Goal: Task Accomplishment & Management: Manage account settings

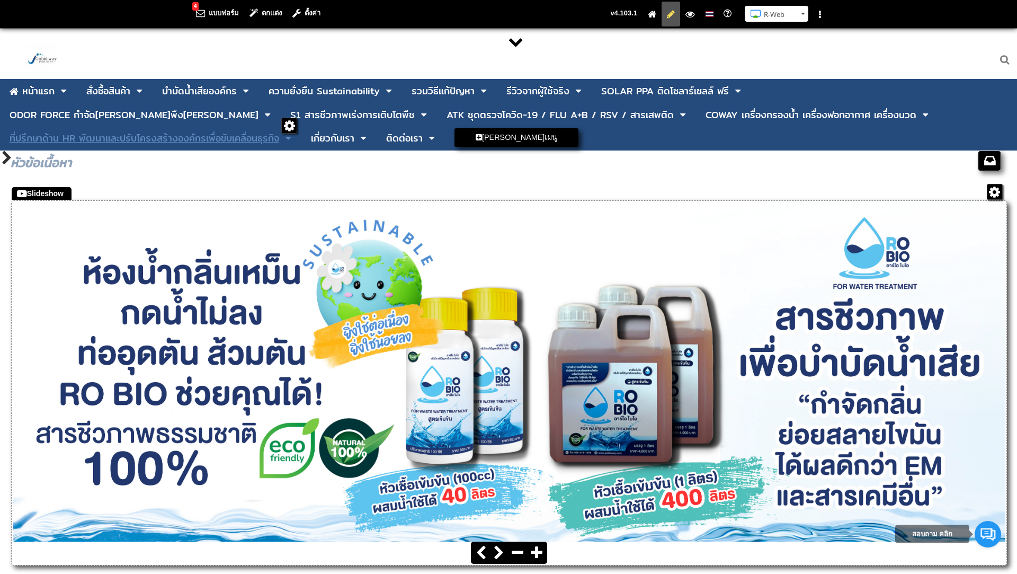
click at [279, 134] on div "ที่ปรึกษาด้าน HR พัฒนาและปรับโครงสร้างองค์กรเพื่อขับเคลื่อนธุรกิจ" at bounding box center [145, 139] width 270 height 10
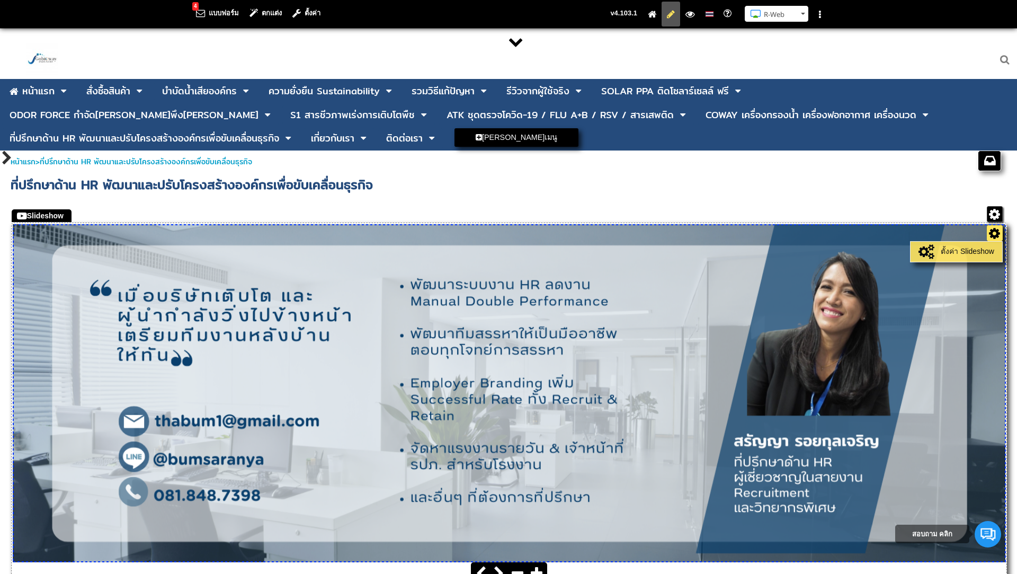
click at [974, 250] on link "ตั้งค่า Slideshow" at bounding box center [956, 251] width 86 height 15
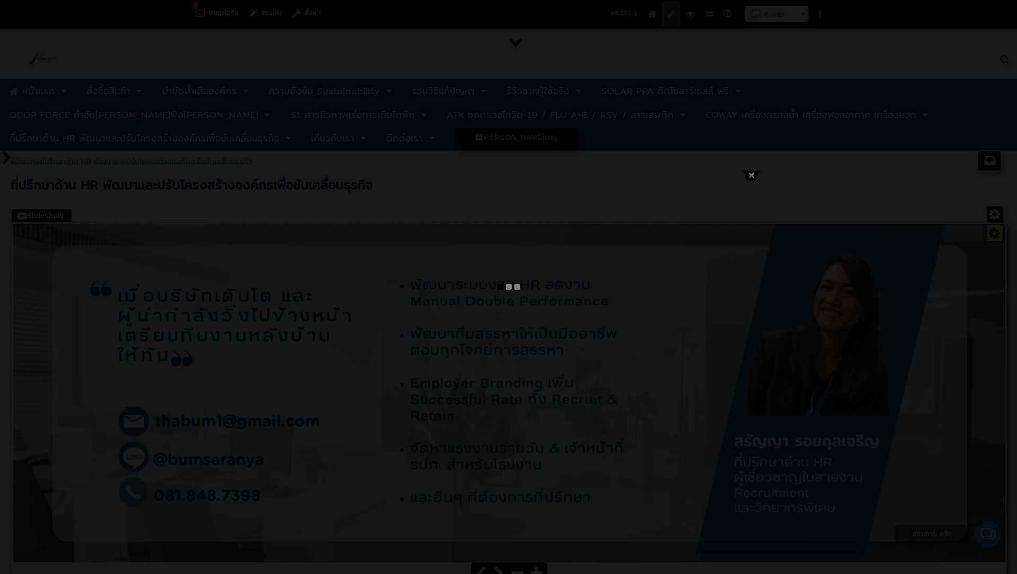
type input "บริการให้คำปรึกษางาน HR - ที่ปรึกษา HR - วางระบบงาน HR - HR Consulting - ปรึกษา…"
select select "_self"
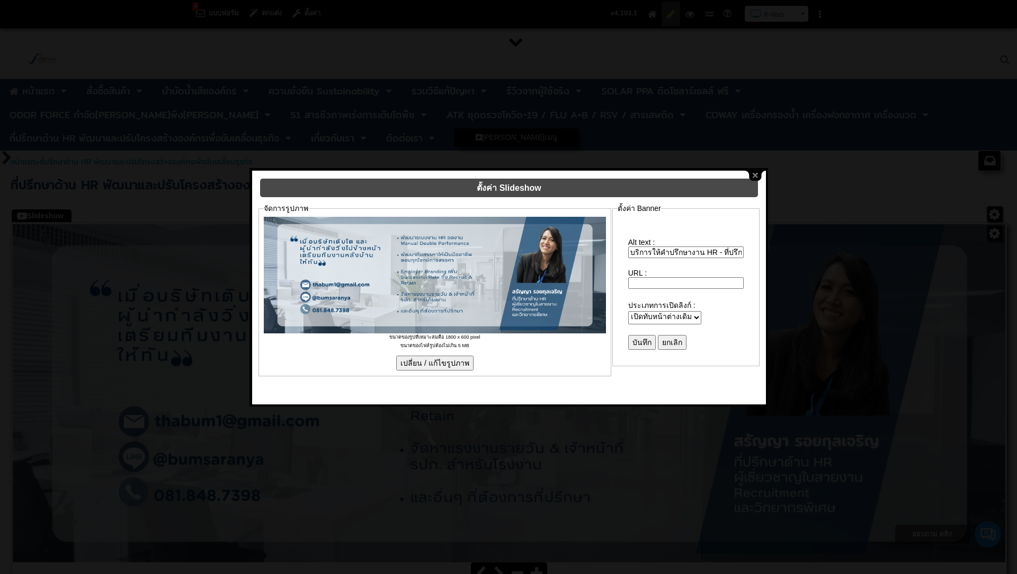
click at [433, 356] on input "เปลี่ยน / แก้ไขรูปภาพ" at bounding box center [434, 363] width 77 height 15
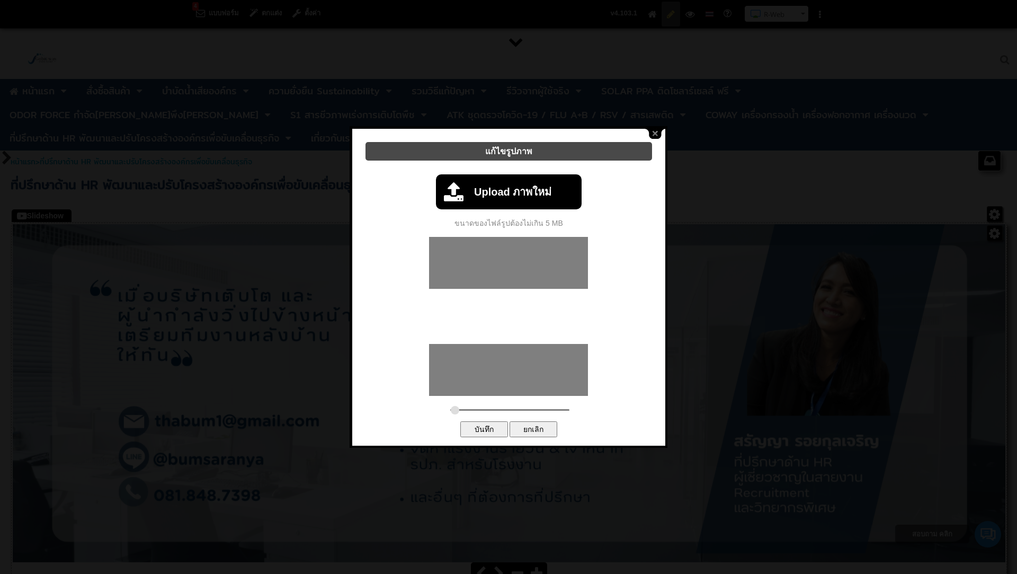
type input "0.1733"
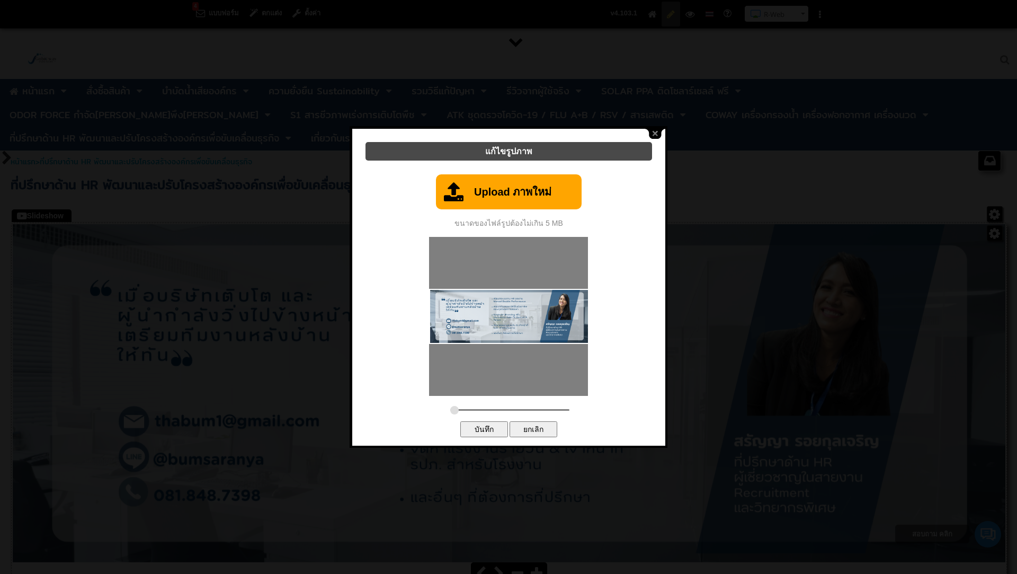
click at [513, 186] on link "Upload ภาพใหม่" at bounding box center [509, 191] width 146 height 35
type input "C:\fakepath\1.png"
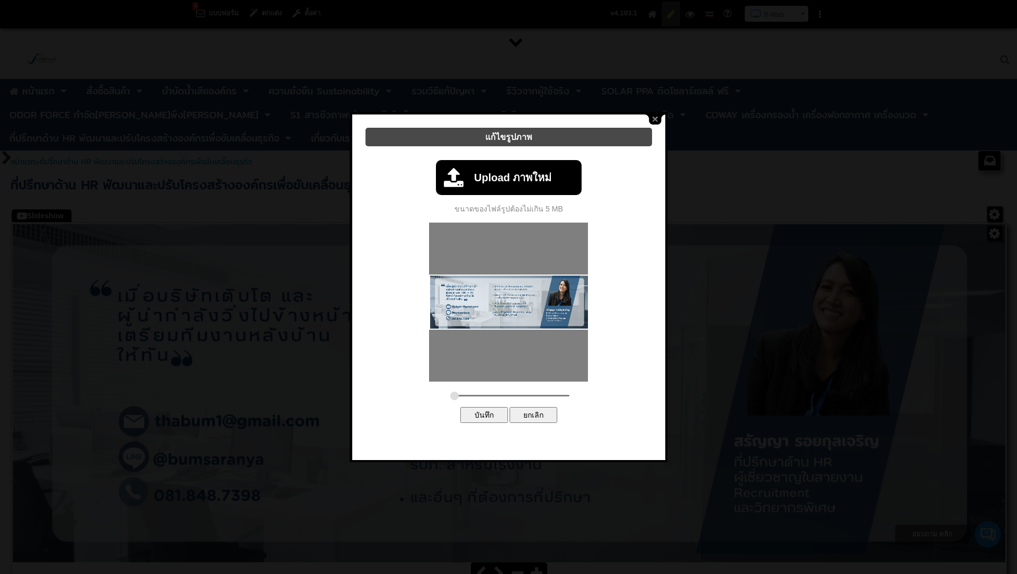
type input "0.1733"
drag, startPoint x: 482, startPoint y: 387, endPoint x: 435, endPoint y: 390, distance: 46.8
click at [435, 390] on div "Upload ภาพใหม่ 100% ขนาดของไฟล์รูปต้องไม่เกิน 5 MB ตัวเลือกขั้นสูง ประเภทของรูป…" at bounding box center [509, 289] width 292 height 274
click at [487, 412] on input "บันทึก" at bounding box center [484, 415] width 48 height 16
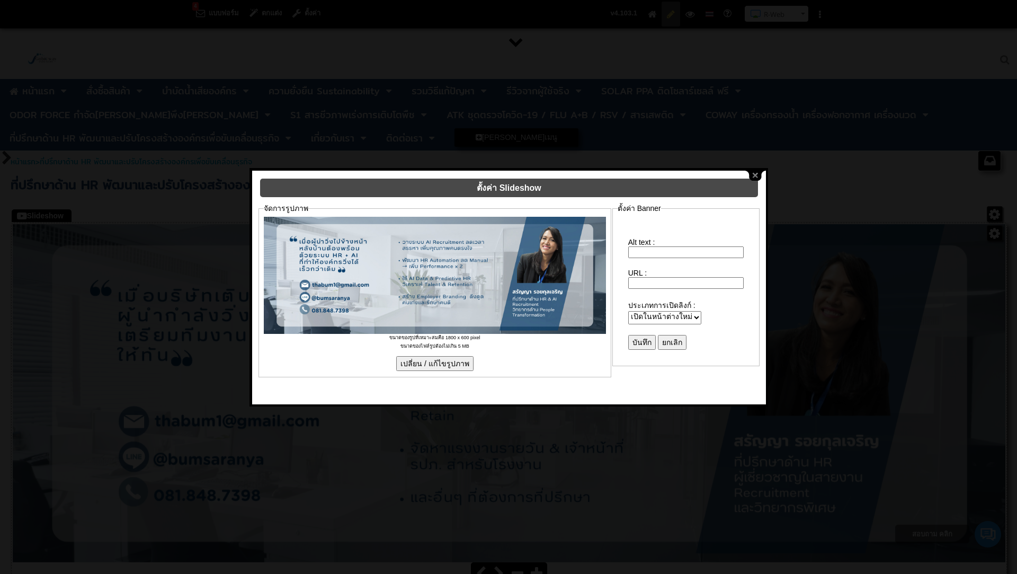
type input "บริการให้คำปรึกษางาน HR - ที่ปรึกษา HR - วางระบบงาน HR - HR Consulting - ปรึกษา…"
select select "_self"
click at [641, 335] on input "บันทึก" at bounding box center [642, 342] width 28 height 15
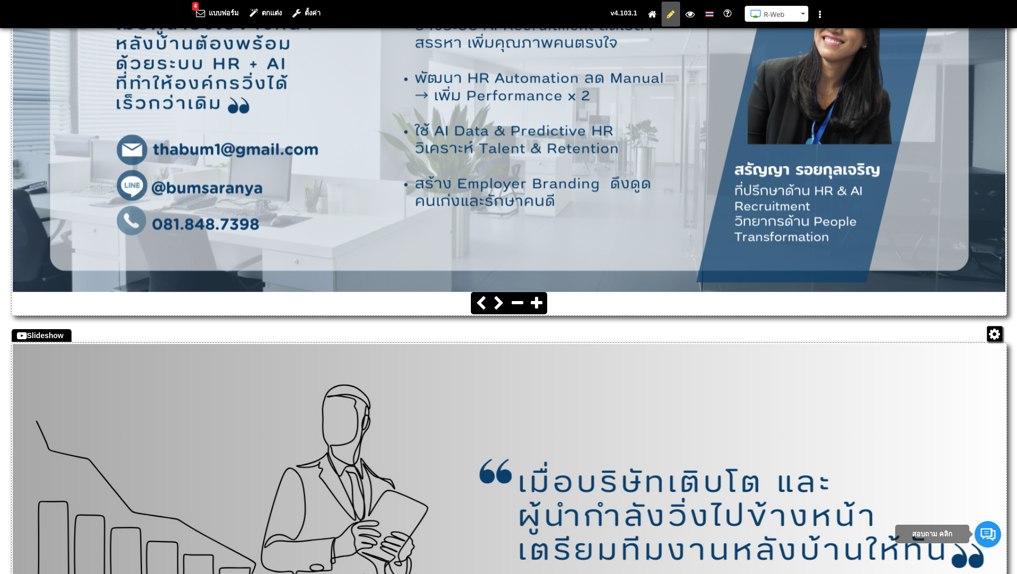
scroll to position [270, 0]
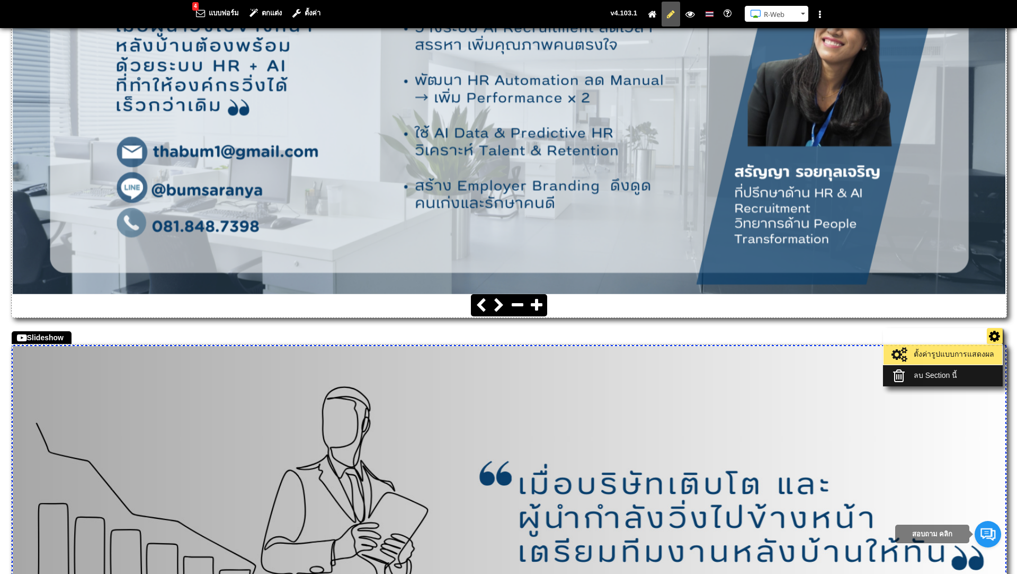
click at [950, 352] on link "ตั้งค่ารูปแบบการแสดงผล" at bounding box center [942, 354] width 113 height 15
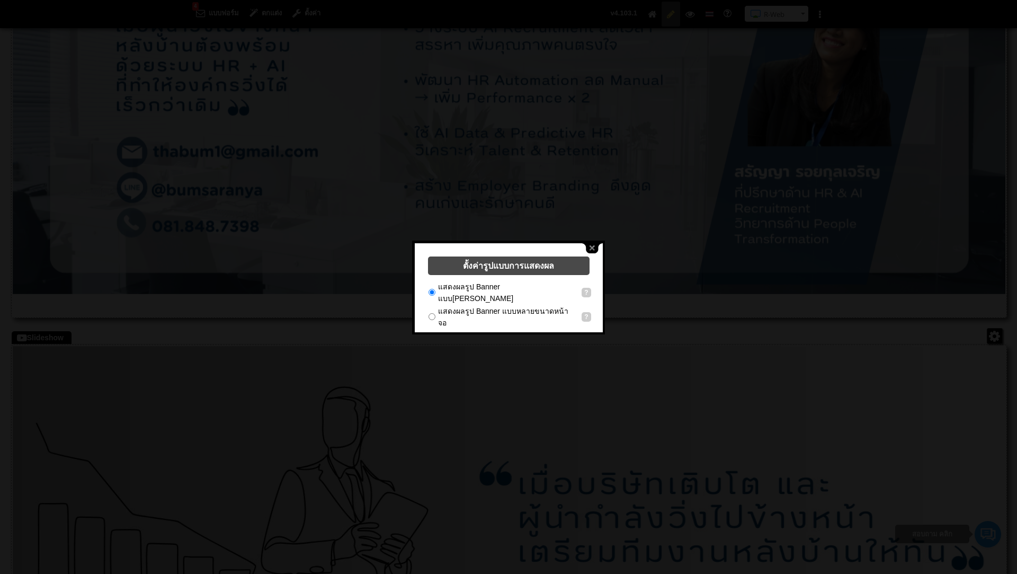
click at [530, 334] on input "ยกเลิก" at bounding box center [534, 342] width 48 height 16
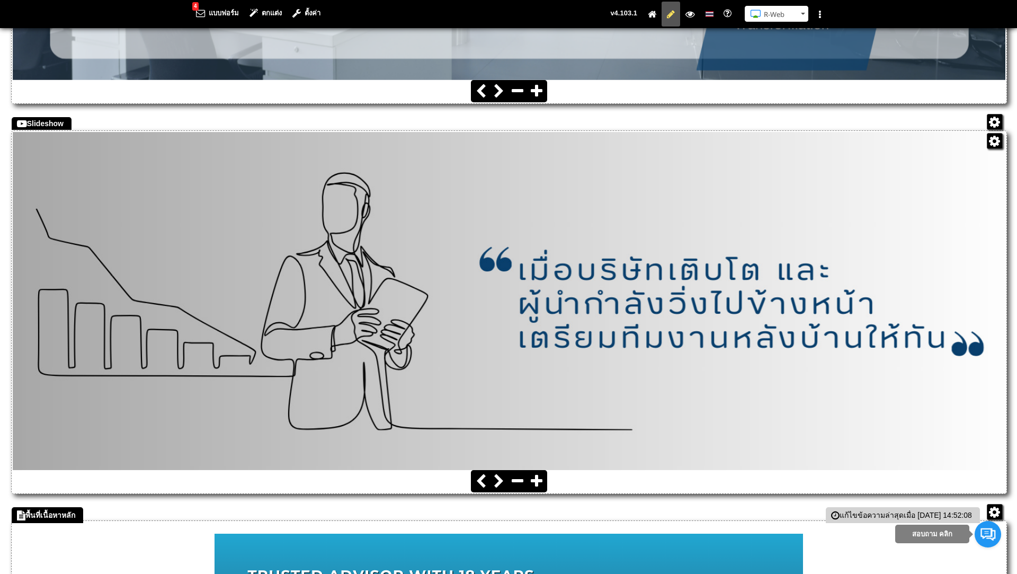
scroll to position [535, 0]
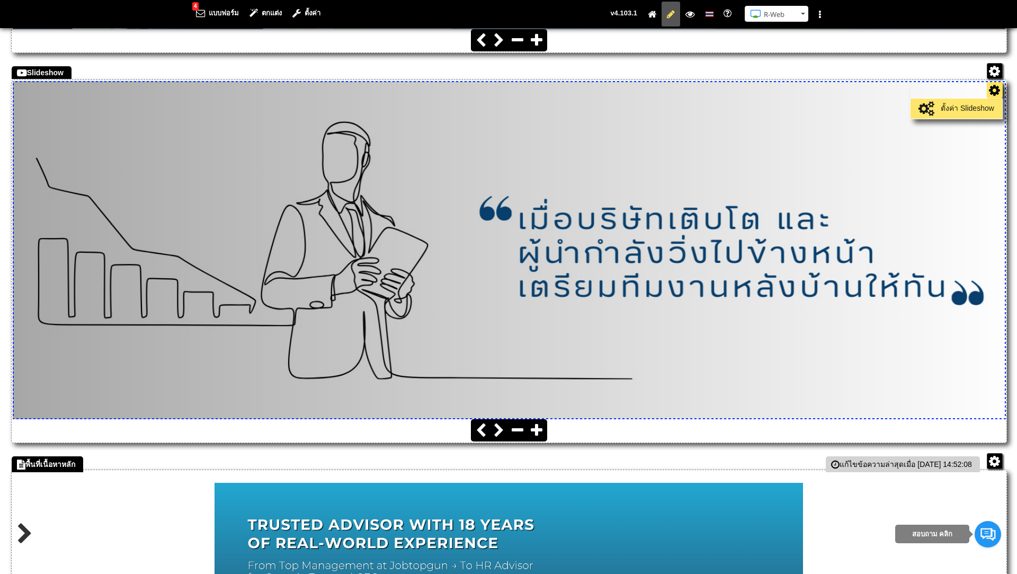
click at [962, 109] on link "ตั้งค่า Slideshow" at bounding box center [956, 108] width 86 height 15
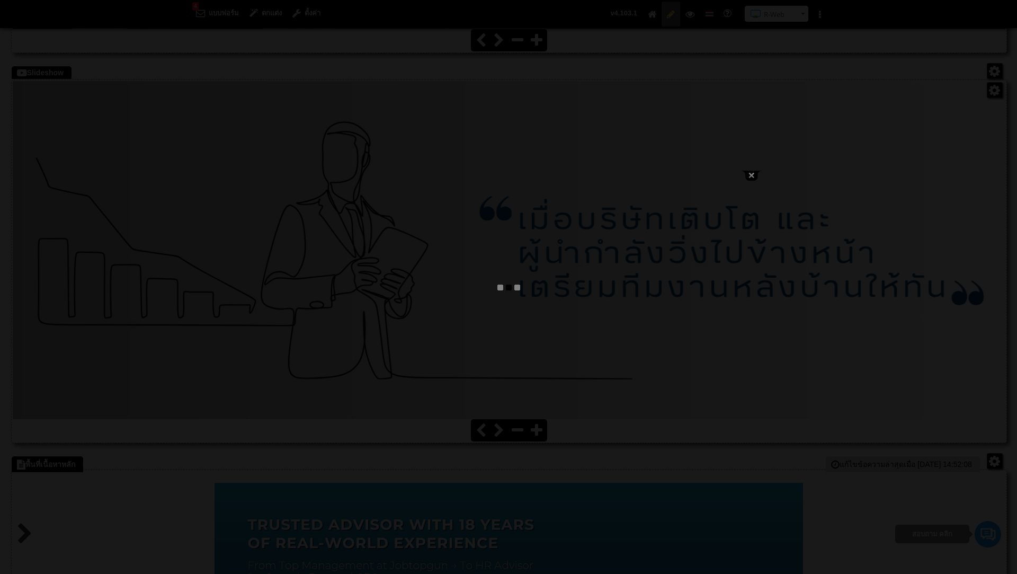
type input "บริการให้คำปรึกษางาน HR - ที่ปรึกษา HR - วางระบบงาน HR - HR Consulting - ปรึกษา…"
select select "_self"
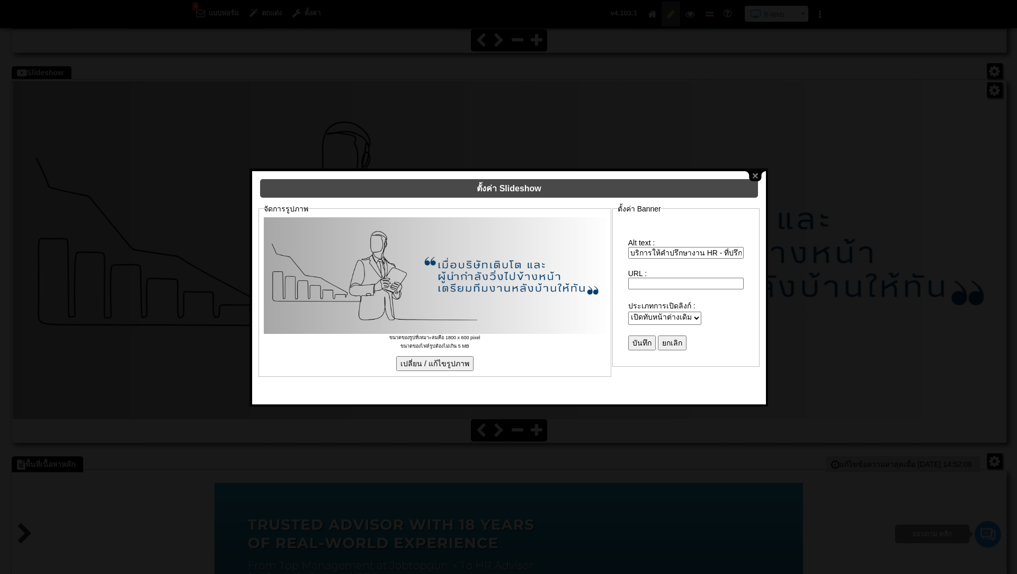
click at [410, 356] on input "เปลี่ยน / แก้ไขรูปภาพ" at bounding box center [434, 363] width 77 height 15
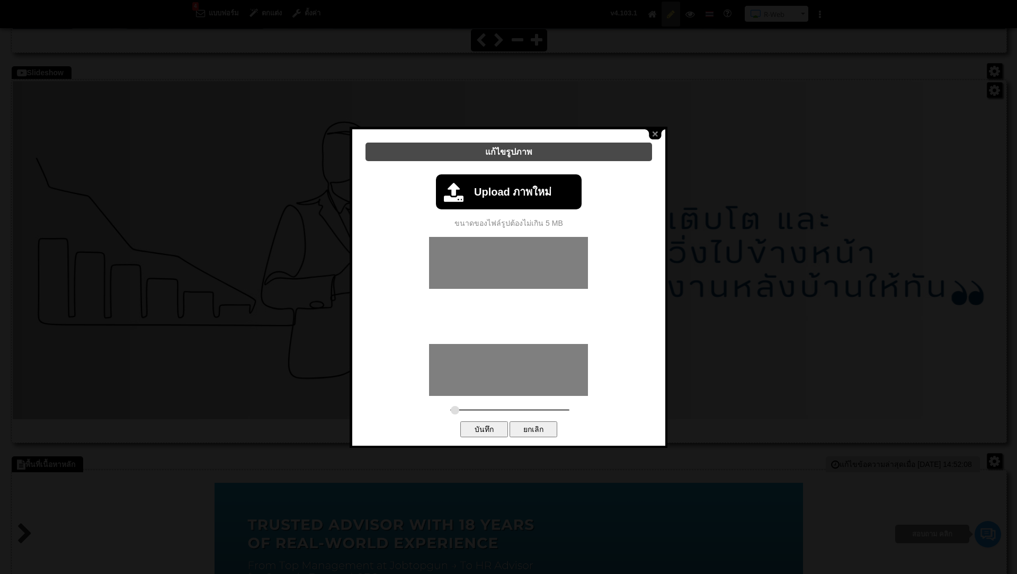
type input "0.1733"
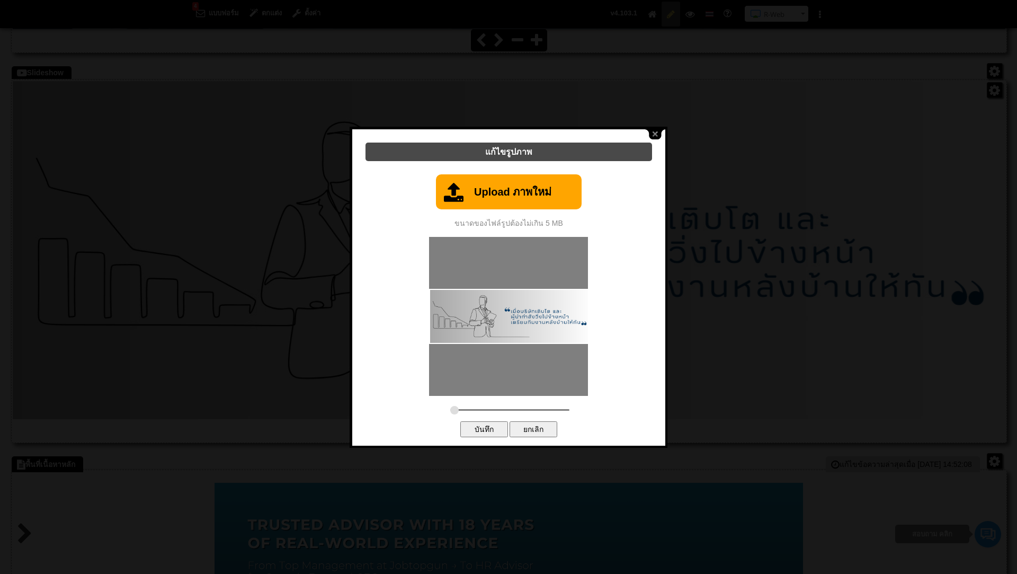
click at [509, 192] on link "Upload ภาพใหม่" at bounding box center [509, 191] width 146 height 35
type input "C:\fakepath\2.png"
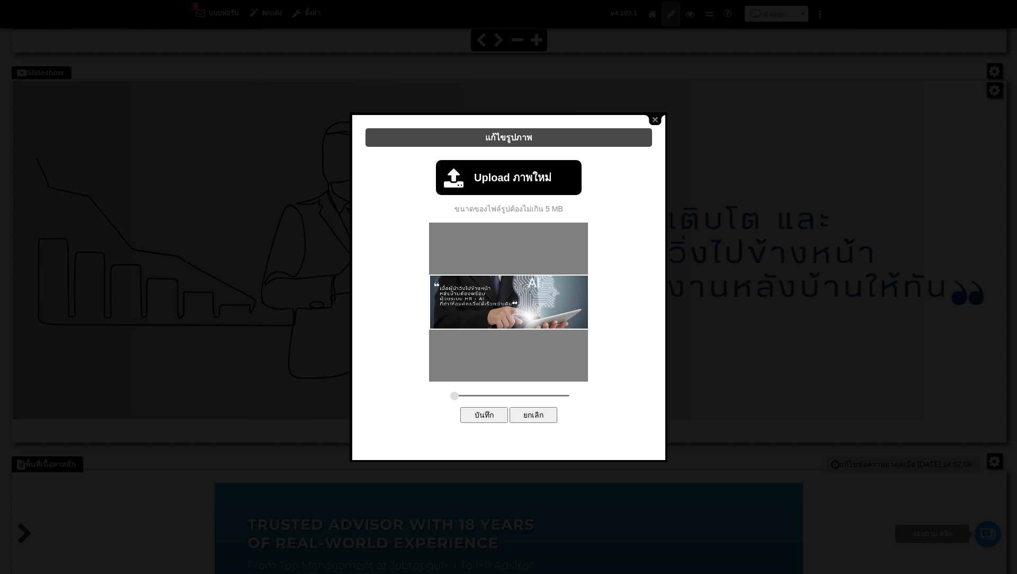
drag, startPoint x: 482, startPoint y: 390, endPoint x: 441, endPoint y: 392, distance: 40.9
type input "0.1733"
click at [450, 395] on input "range" at bounding box center [509, 396] width 119 height 2
click at [483, 412] on input "บันทึก" at bounding box center [484, 415] width 48 height 16
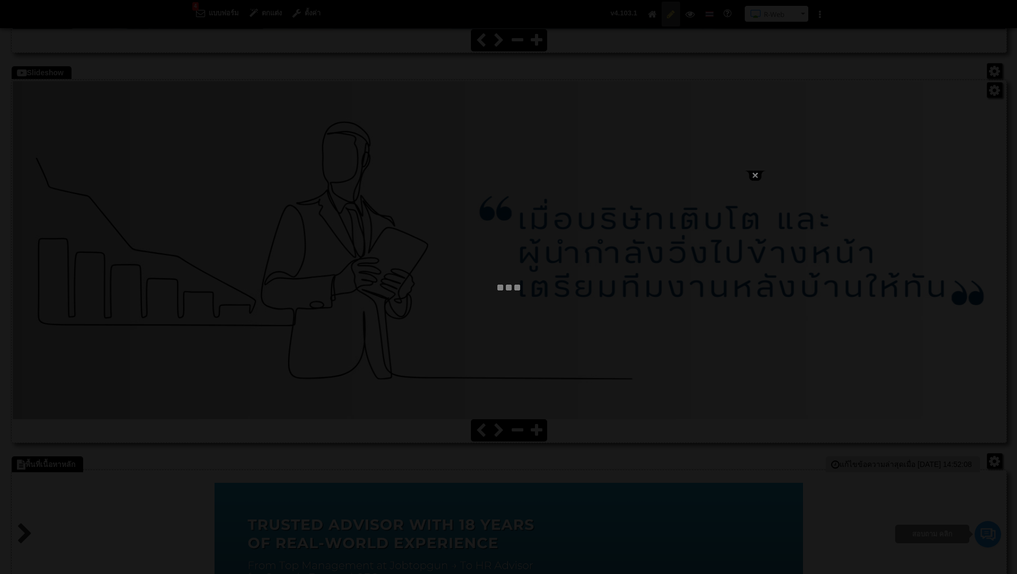
type input "บริการให้คำปรึกษางาน HR - ที่ปรึกษา HR - วางระบบงาน HR - HR Consulting - ปรึกษา…"
select select "_self"
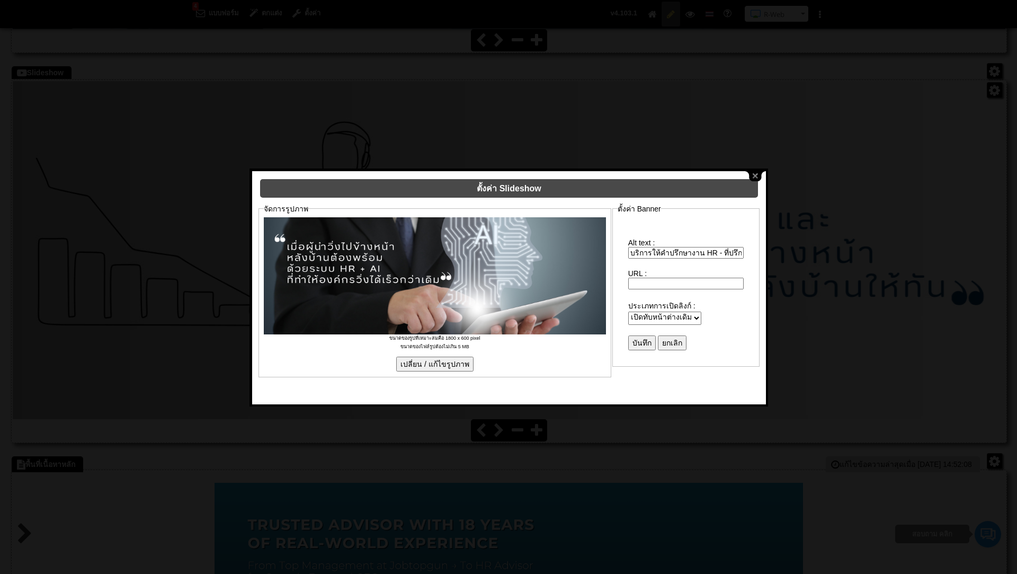
click at [646, 335] on input "บันทึก" at bounding box center [642, 342] width 28 height 15
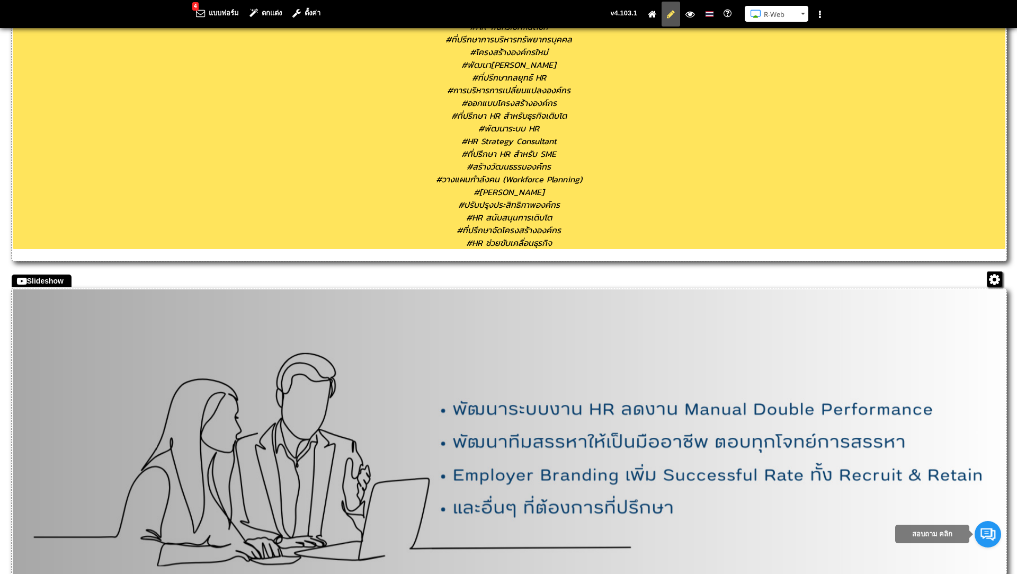
scroll to position [2103, 0]
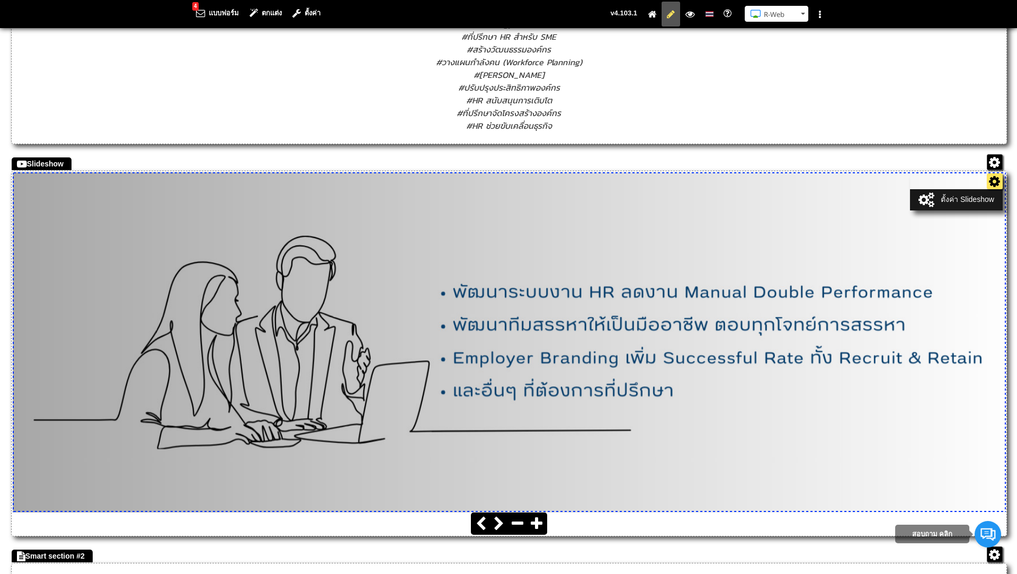
click at [993, 184] on ul "ตั้งค่า Slideshow" at bounding box center [956, 191] width 93 height 37
click at [974, 200] on link "ตั้งค่า Slideshow" at bounding box center [956, 199] width 86 height 15
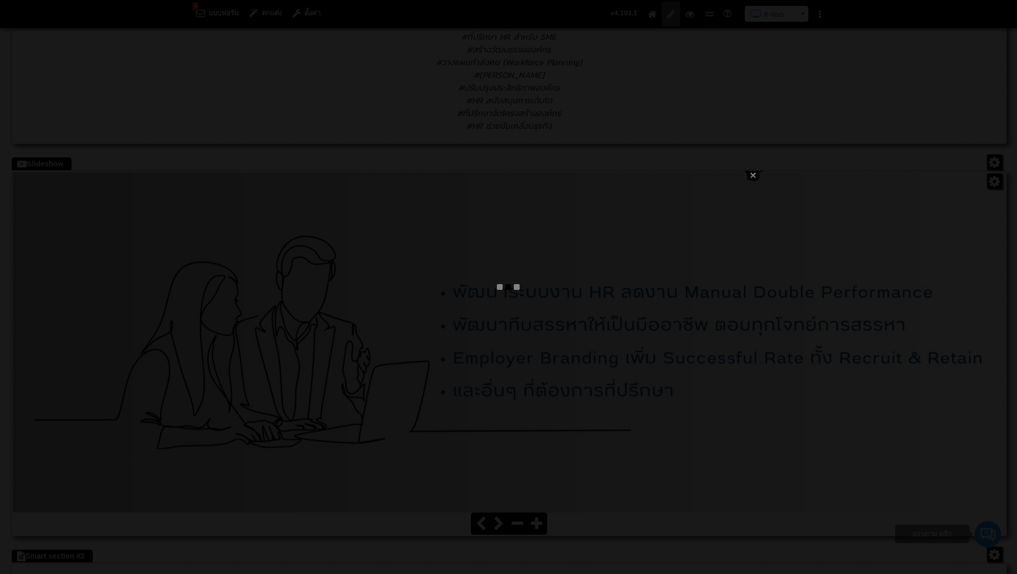
type input "บริการให้คำปรึกษางาน HR - ที่ปรึกษา HR - วางระบบงาน HR - HR Consulting - ปรึกษา…"
select select "_self"
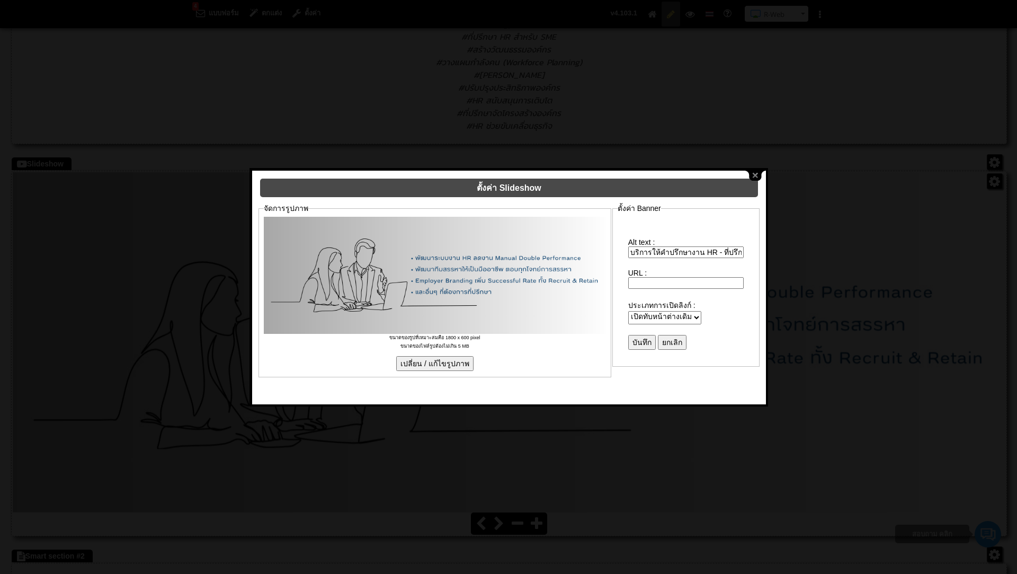
click at [421, 356] on input "เปลี่ยน / แก้ไขรูปภาพ" at bounding box center [434, 363] width 77 height 15
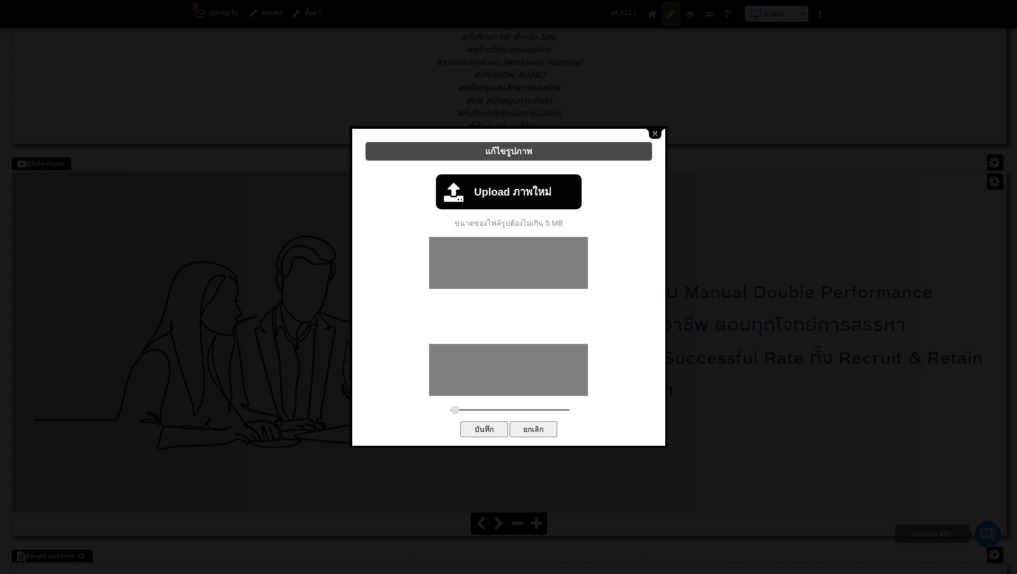
type input "0.1733"
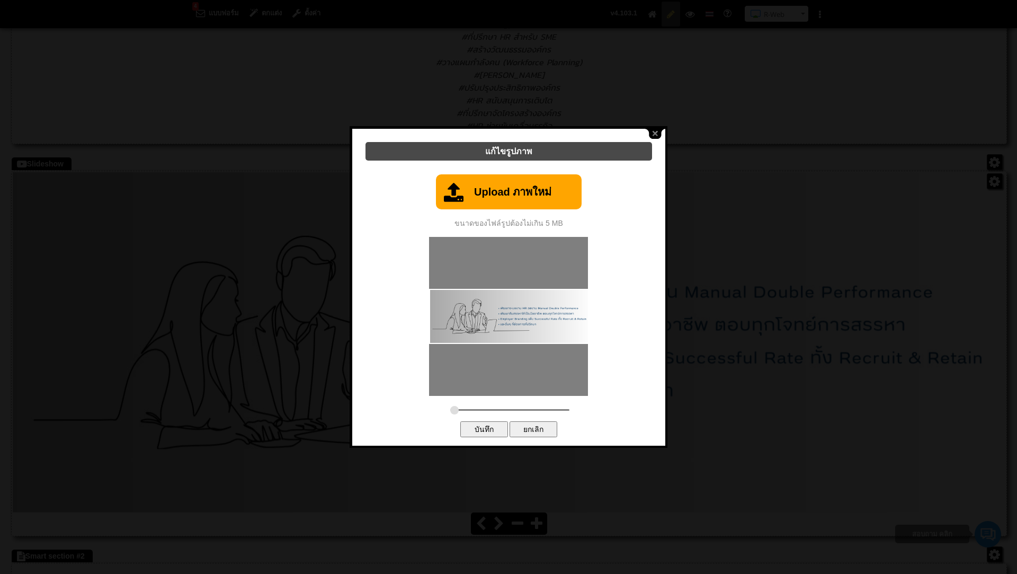
click at [492, 187] on link "Upload ภาพใหม่" at bounding box center [509, 191] width 146 height 35
type input "C:\fakepath\3.png"
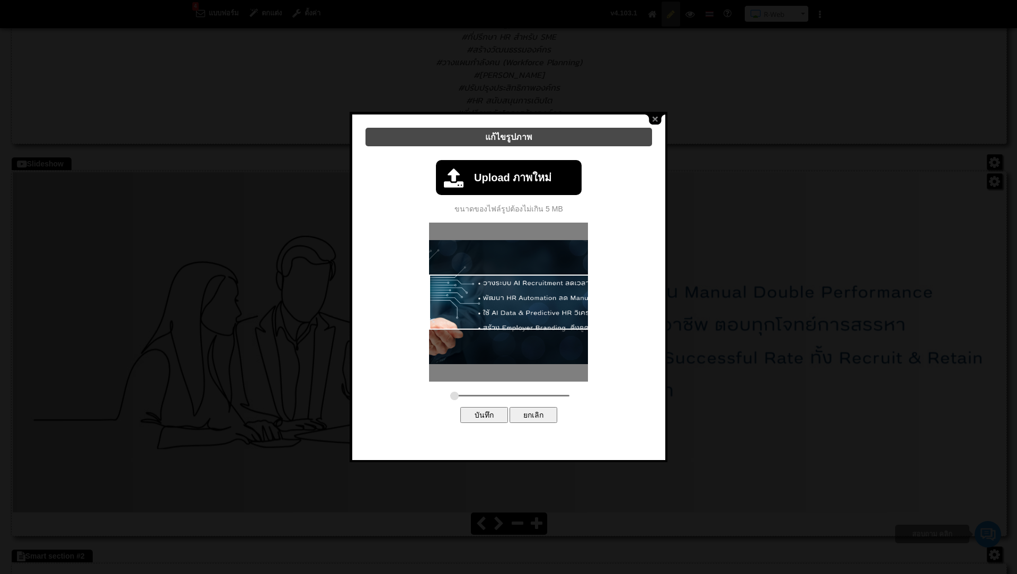
drag, startPoint x: 481, startPoint y: 386, endPoint x: 409, endPoint y: 388, distance: 71.6
type input "0.1733"
click at [450, 395] on input "range" at bounding box center [509, 396] width 119 height 2
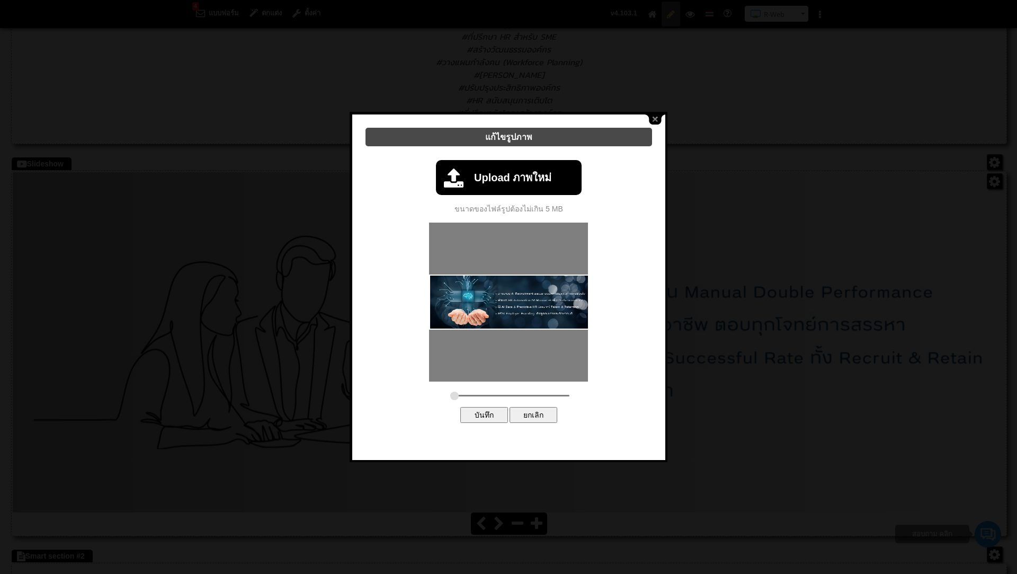
click at [484, 411] on input "บันทึก" at bounding box center [484, 415] width 48 height 16
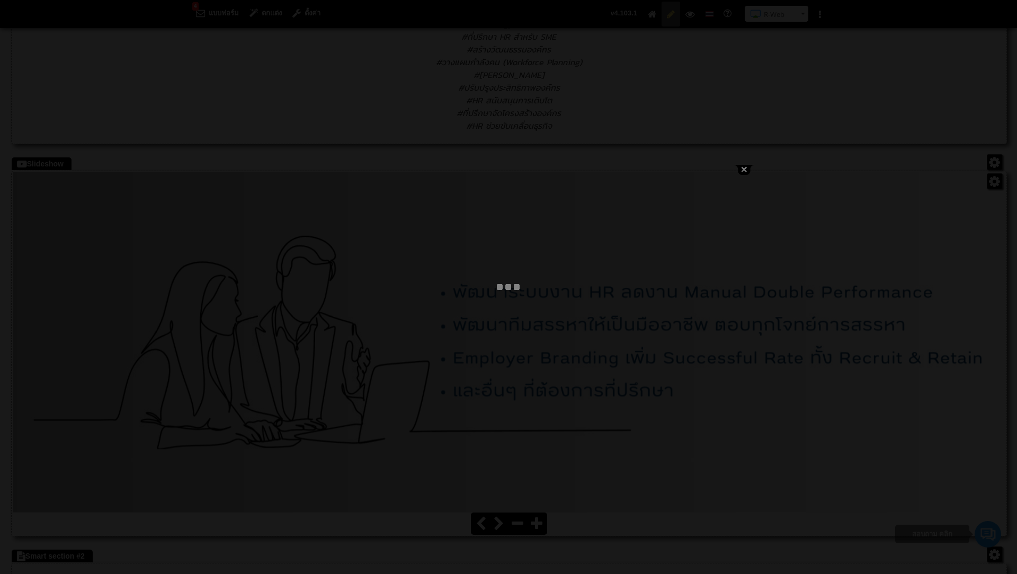
type input "บริการให้คำปรึกษางาน HR - ที่ปรึกษา HR - วางระบบงาน HR - HR Consulting - ปรึกษา…"
select select "_self"
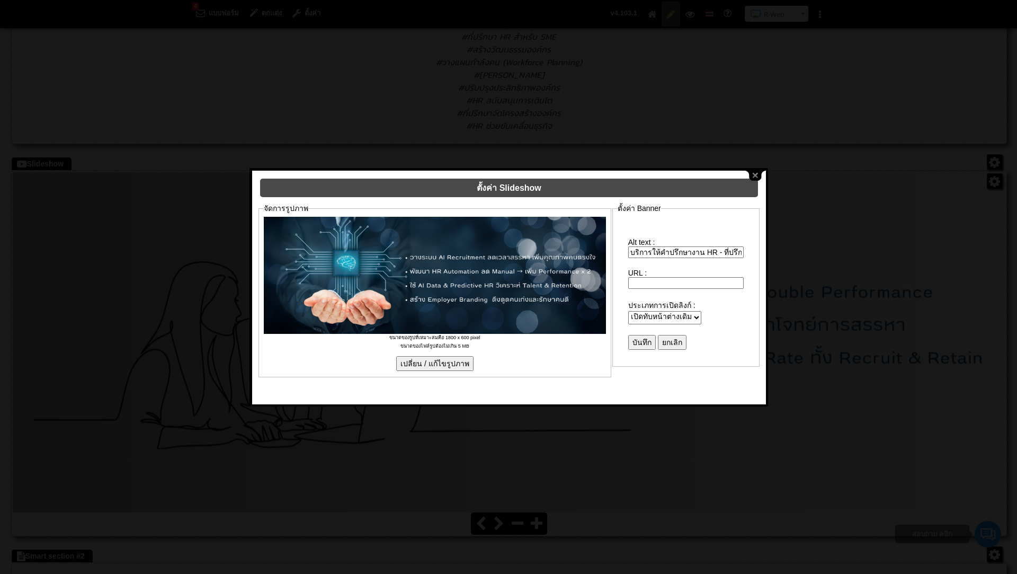
click at [645, 335] on input "บันทึก" at bounding box center [642, 342] width 28 height 15
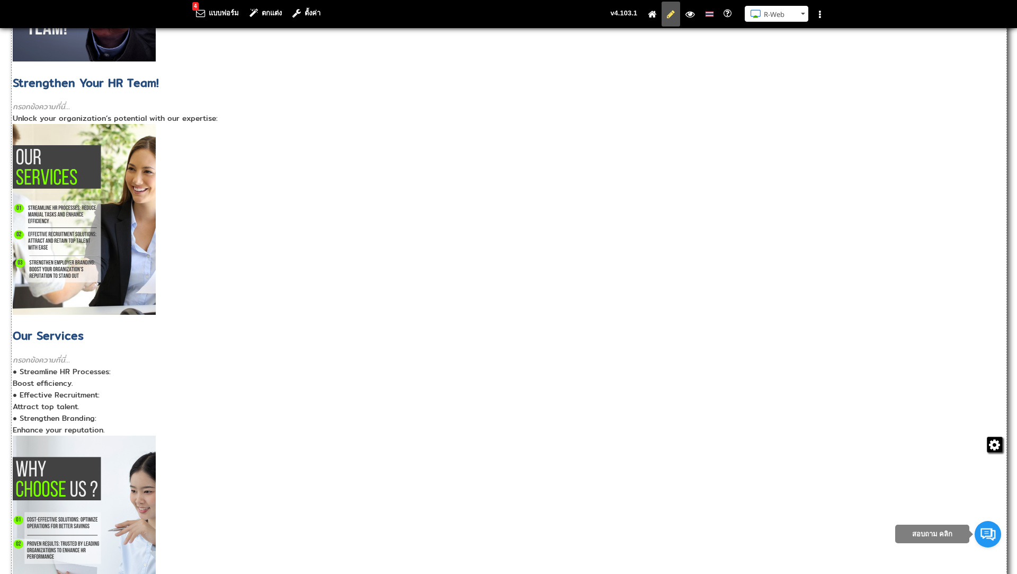
scroll to position [2930, 0]
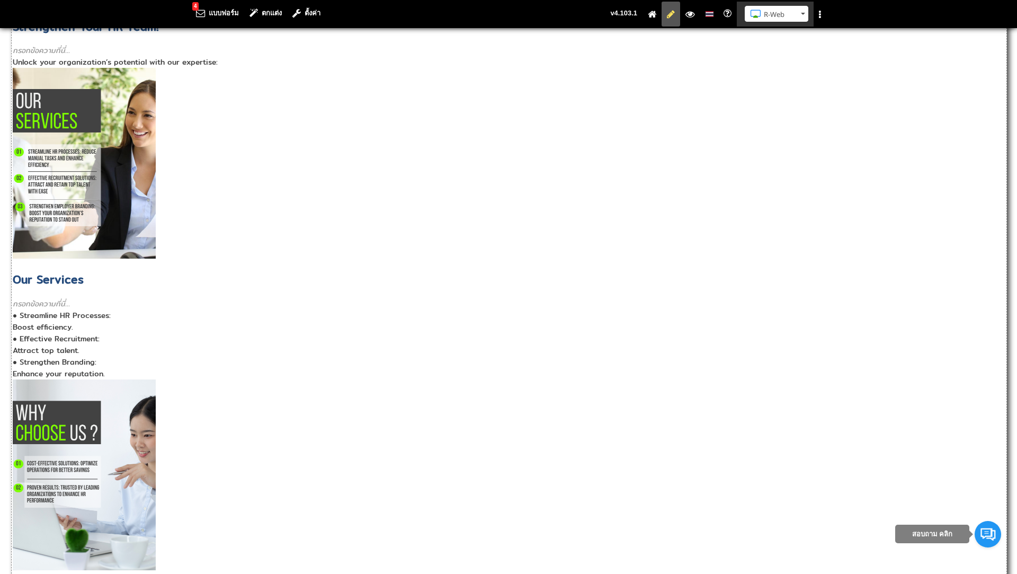
click at [806, 12] on button "R-Web" at bounding box center [777, 14] width 64 height 16
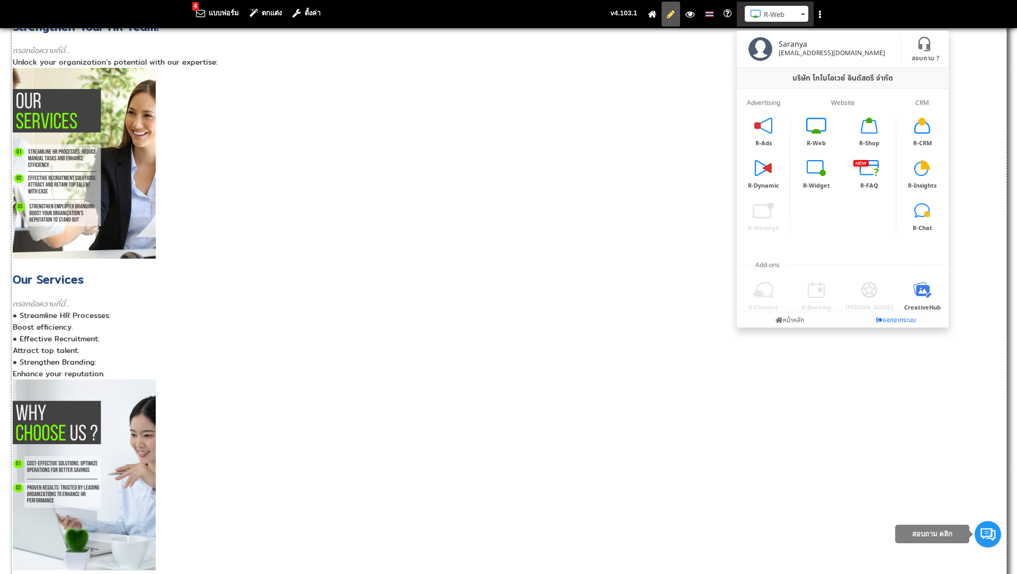
click at [897, 313] on link "ออกจากระบบ" at bounding box center [896, 319] width 106 height 15
